Goal: Task Accomplishment & Management: Use online tool/utility

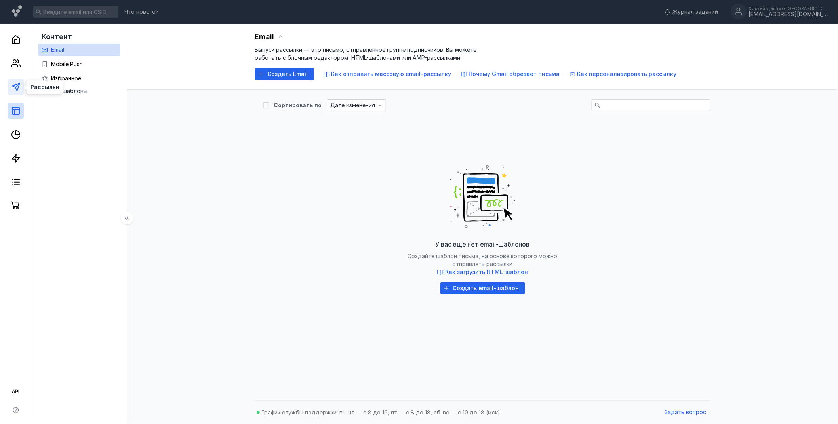
click at [11, 88] on icon at bounding box center [16, 87] width 10 height 10
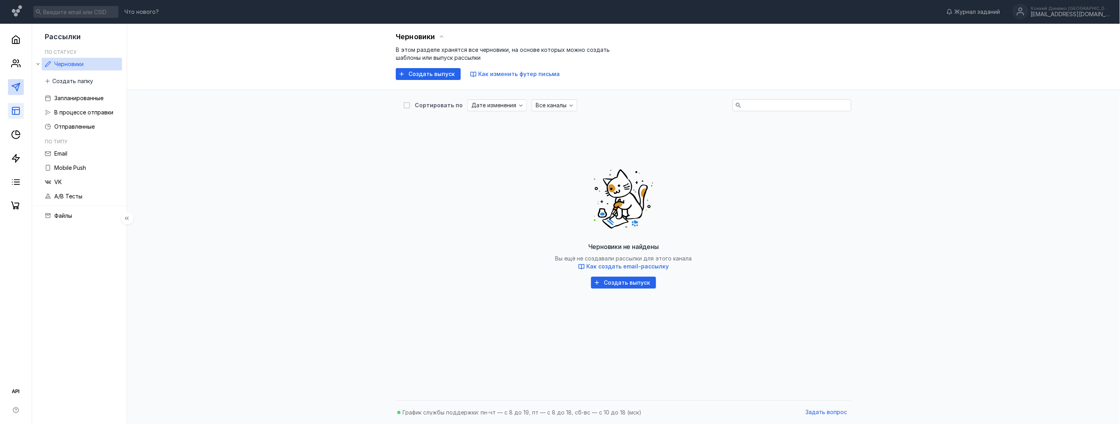
click at [20, 112] on icon at bounding box center [16, 111] width 10 height 10
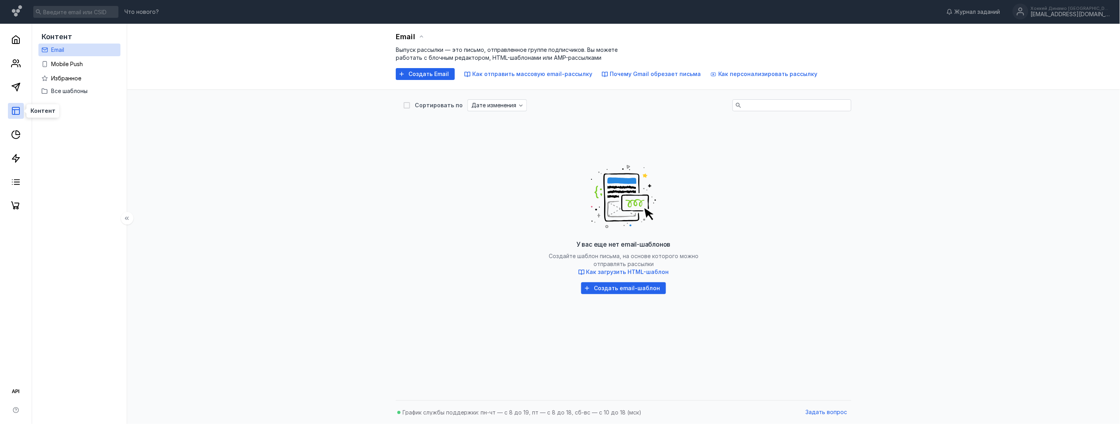
click at [19, 109] on icon at bounding box center [16, 111] width 10 height 10
click at [454, 229] on div "У вас еще нет email-шаблонов Создайте шаблон письма, на основе которого можно о…" at bounding box center [624, 226] width 440 height 198
click at [19, 95] on div at bounding box center [16, 119] width 32 height 190
click at [17, 94] on link at bounding box center [16, 87] width 16 height 16
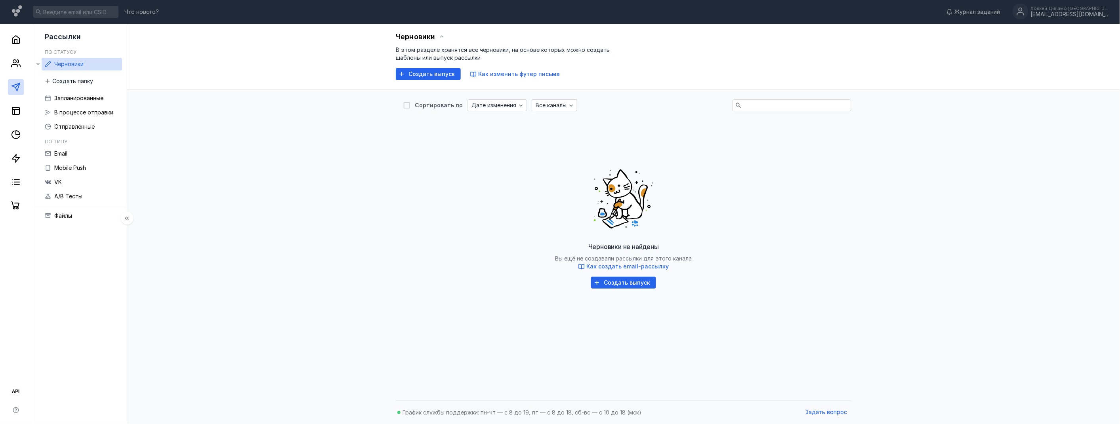
click at [17, 93] on link at bounding box center [16, 87] width 16 height 16
click at [27, 108] on div at bounding box center [16, 119] width 32 height 190
click at [24, 107] on div at bounding box center [16, 119] width 32 height 190
click at [18, 107] on rect at bounding box center [15, 110] width 7 height 7
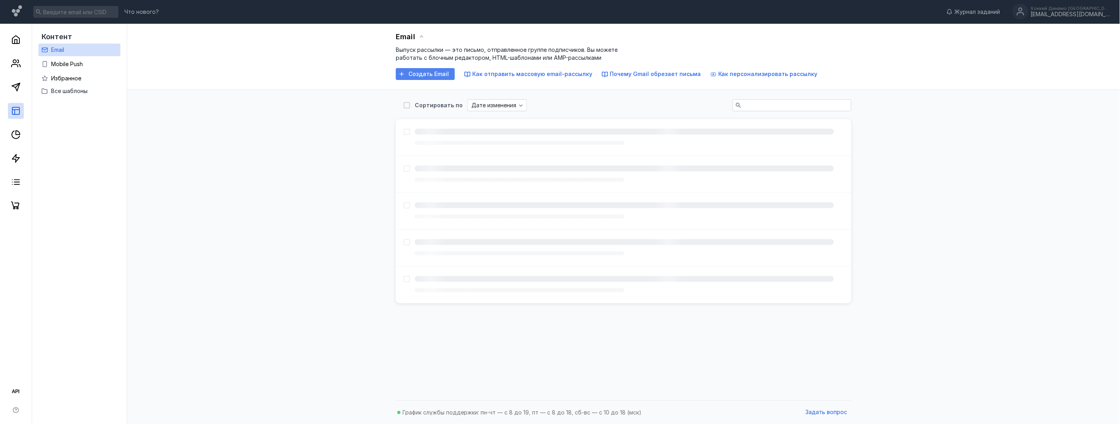
click at [441, 75] on span "Создать Email" at bounding box center [428, 74] width 40 height 7
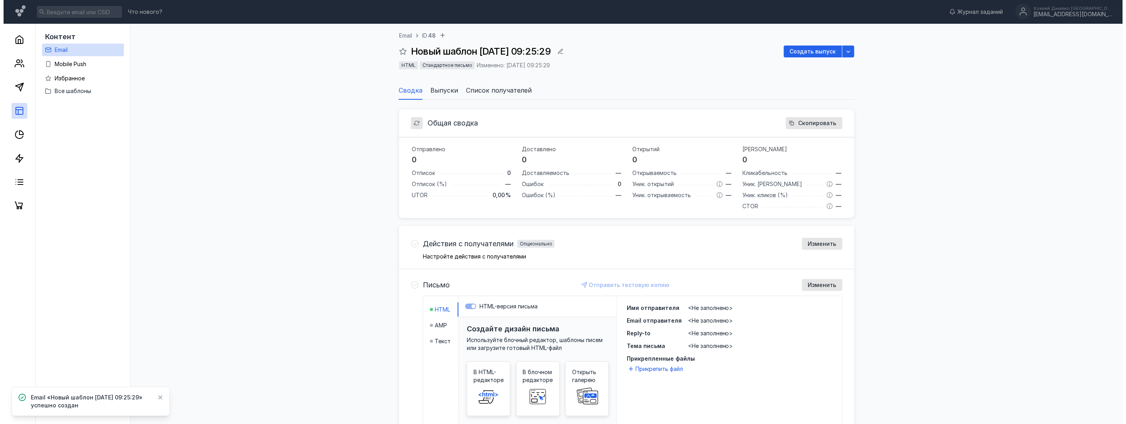
scroll to position [44, 0]
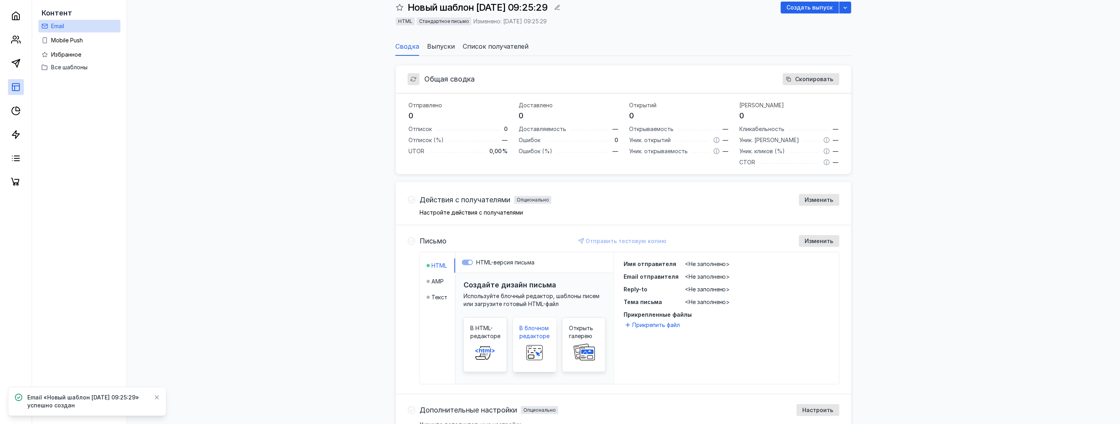
click at [533, 343] on span at bounding box center [534, 352] width 25 height 25
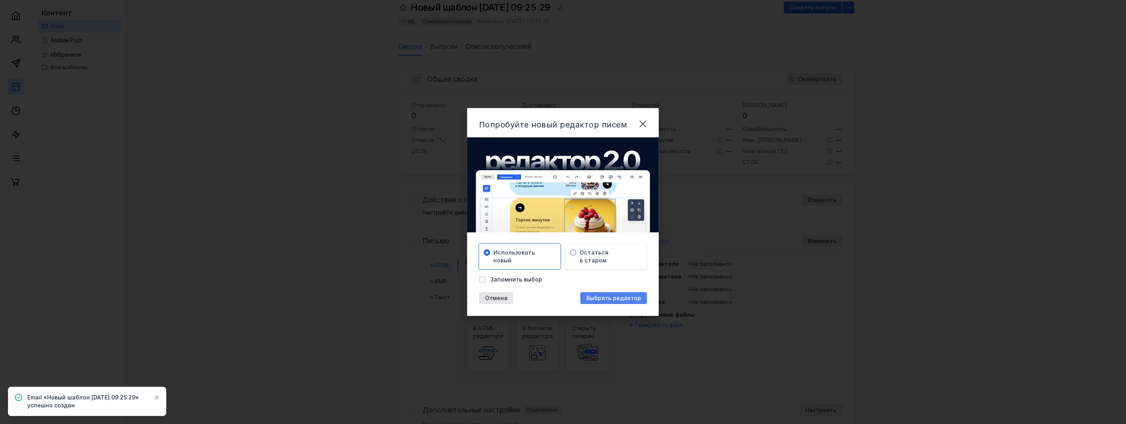
click at [616, 302] on div "Выбрать редактор" at bounding box center [614, 298] width 67 height 12
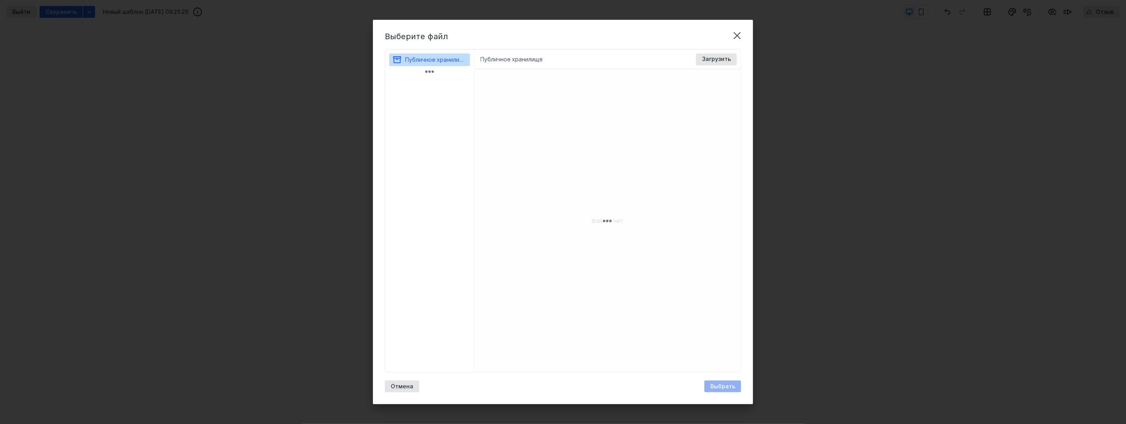
click at [573, 50] on div "Публичное хранилище Доступные форматы: Размер файла не более 400 МБ. Выбрать Фа…" at bounding box center [607, 60] width 267 height 20
click at [710, 58] on span "Загрузить" at bounding box center [716, 59] width 29 height 7
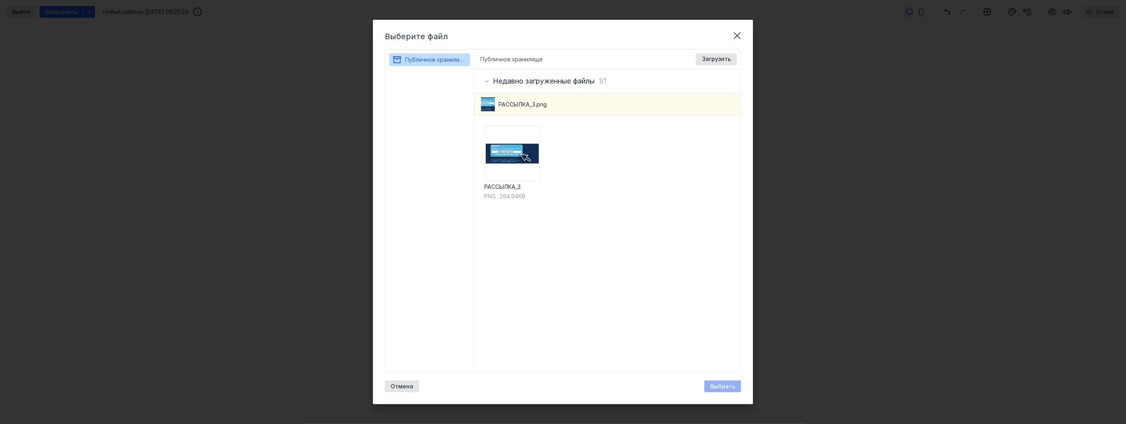
click at [526, 104] on span "РАССЫЛКА_3.png" at bounding box center [523, 105] width 48 height 8
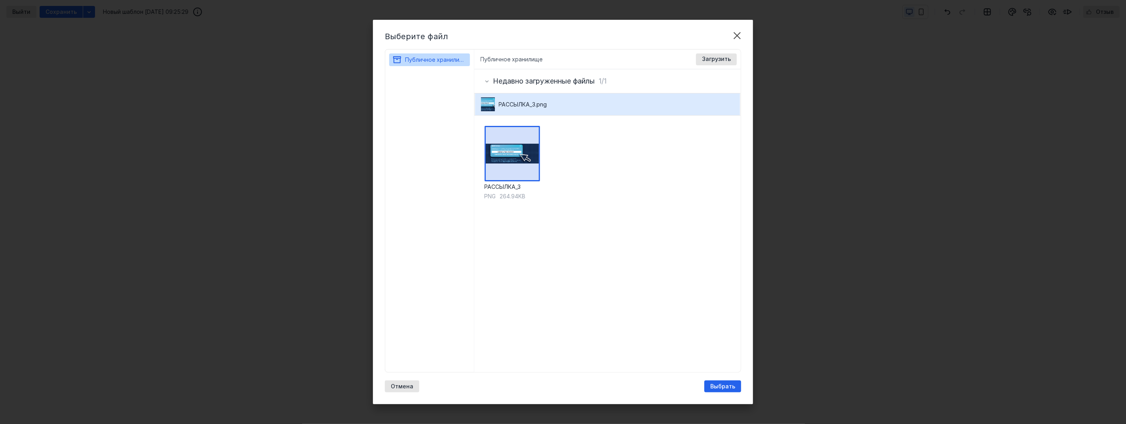
click at [766, 94] on div "Выберите файл Публичное хранилище Публичное хранилище Доступные форматы: Размер…" at bounding box center [563, 212] width 1126 height 424
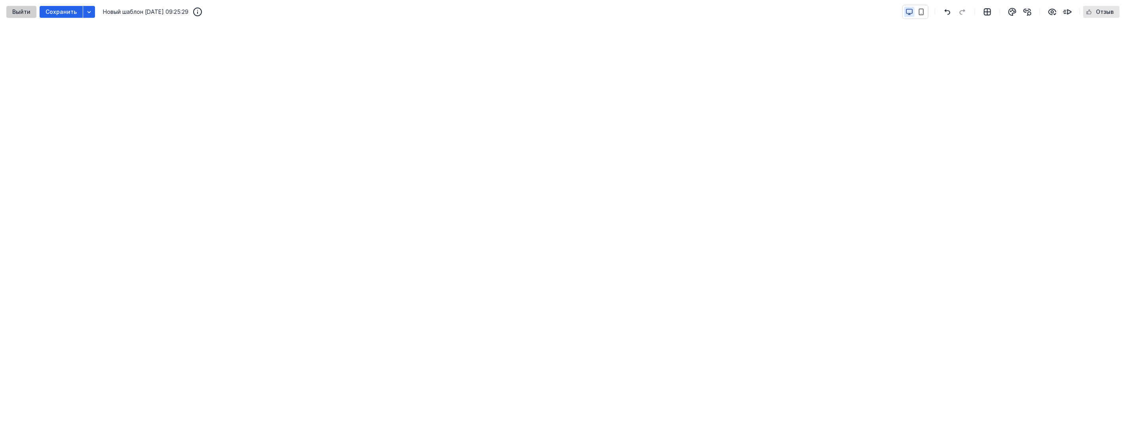
click at [27, 6] on div "Выйти" at bounding box center [21, 12] width 30 height 12
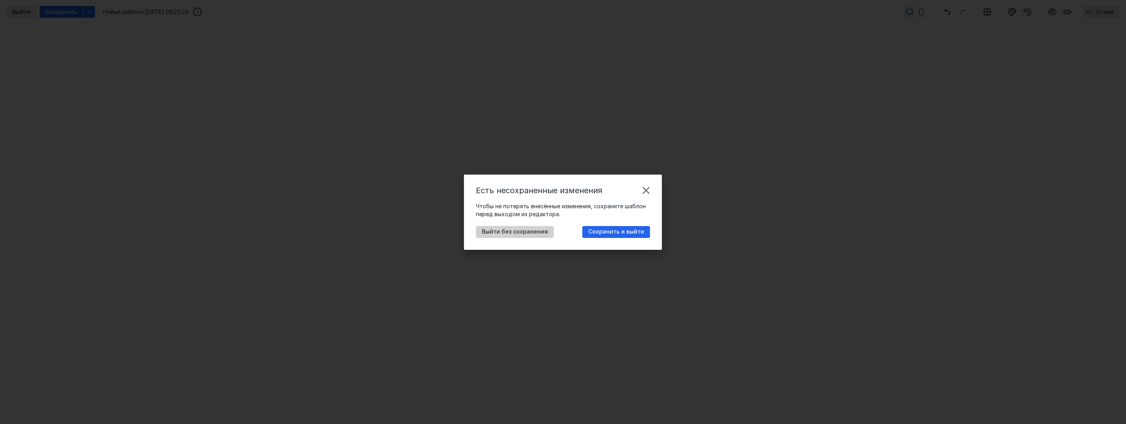
drag, startPoint x: 550, startPoint y: 234, endPoint x: 546, endPoint y: 235, distance: 4.9
click at [549, 234] on div "Выйти без сохранения Сохранить и выйти" at bounding box center [563, 232] width 174 height 12
click at [544, 235] on div "Выйти без сохранения" at bounding box center [515, 232] width 78 height 12
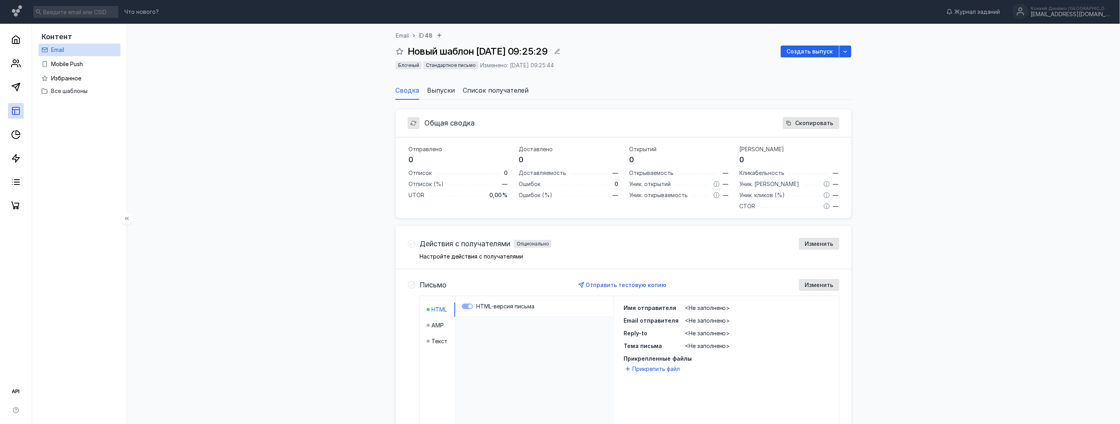
click at [21, 78] on div at bounding box center [16, 119] width 32 height 190
click at [17, 85] on icon at bounding box center [16, 87] width 10 height 10
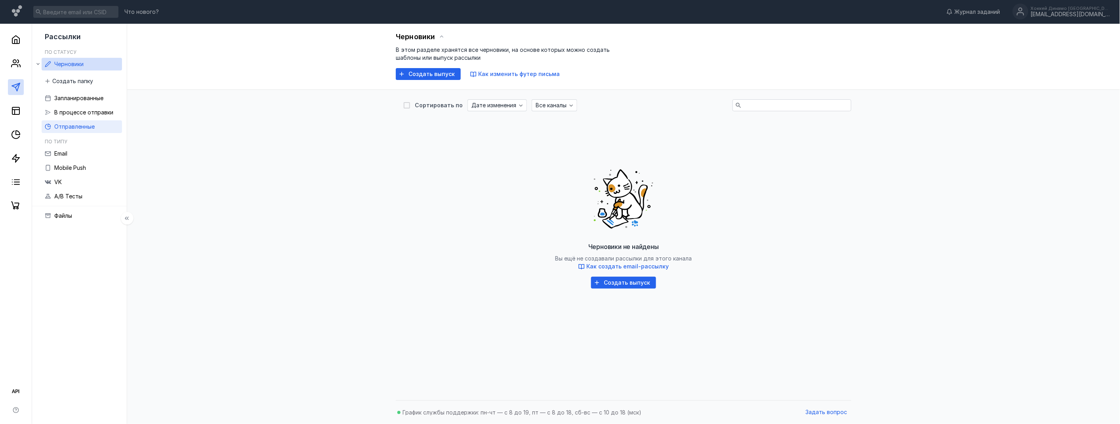
click at [64, 133] on link "Отправленные" at bounding box center [82, 126] width 80 height 13
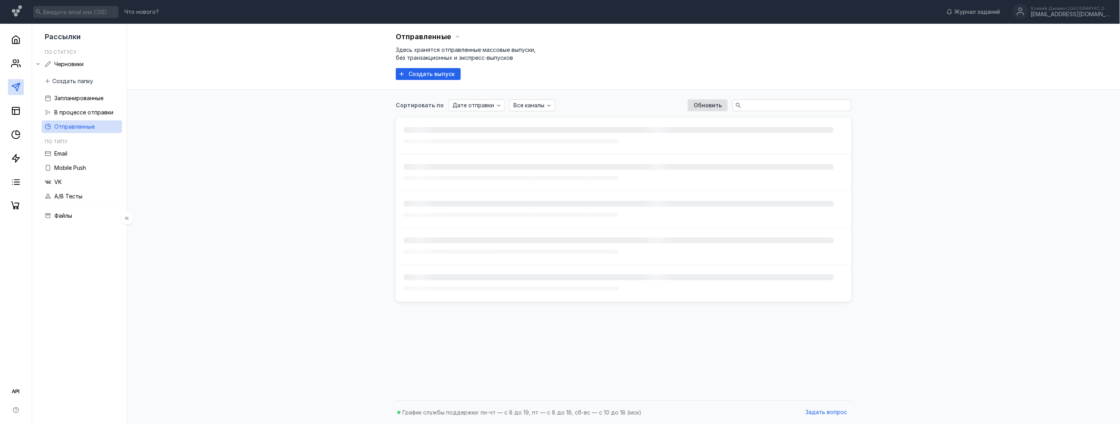
click at [199, 192] on div "Сортировать по Дате отправки Все каналы Обновить" at bounding box center [623, 243] width 977 height 307
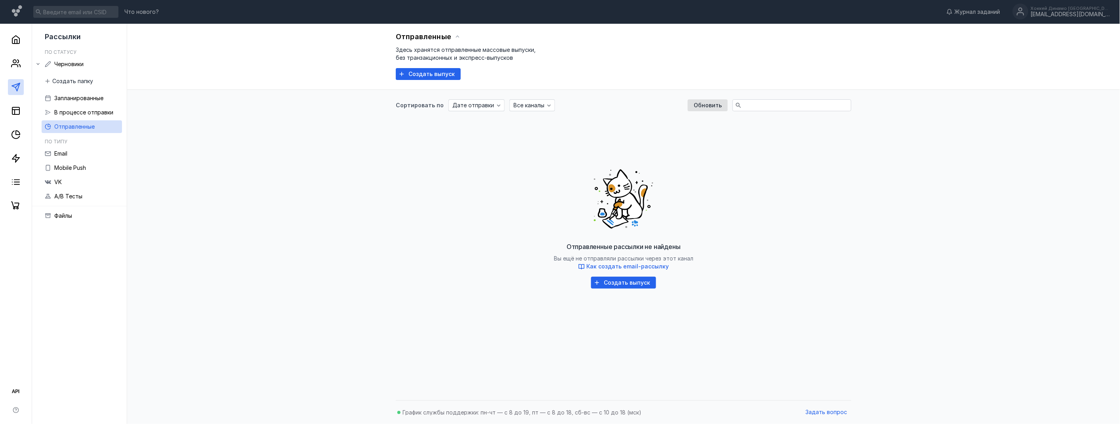
click at [14, 72] on div at bounding box center [16, 119] width 32 height 190
